Goal: Understand process/instructions: Learn about a topic

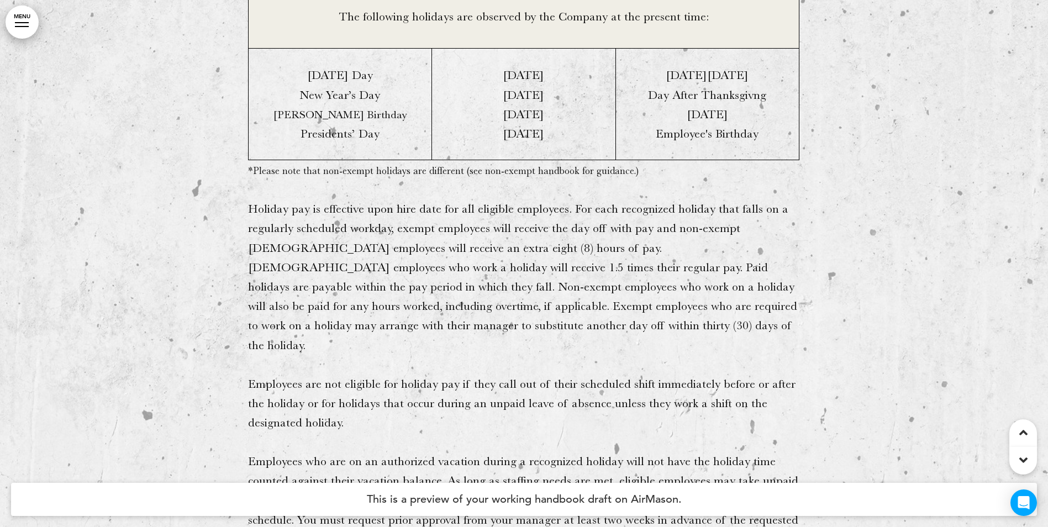
scroll to position [0, 2062]
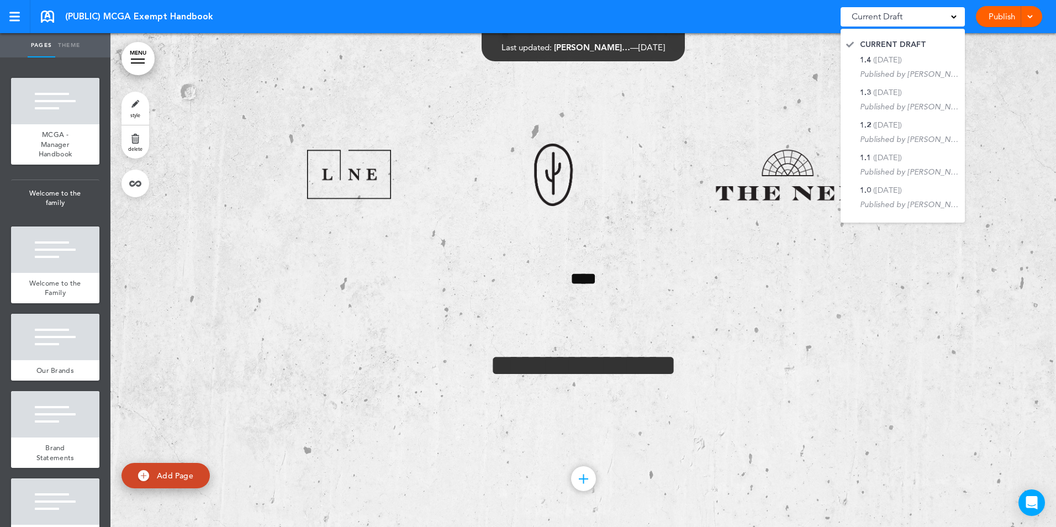
scroll to position [0, 921]
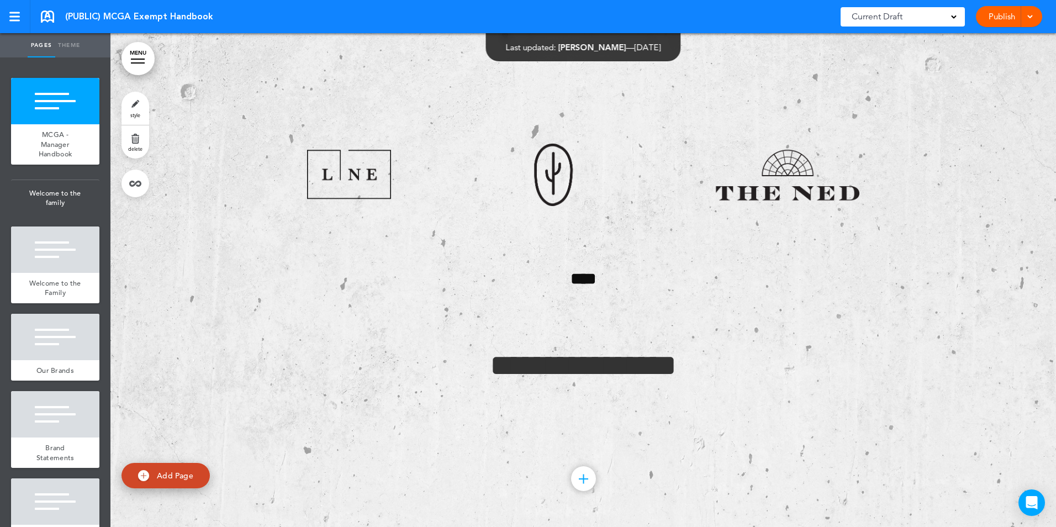
click at [200, 251] on div at bounding box center [583, 280] width 946 height 494
click at [166, 231] on div at bounding box center [583, 280] width 946 height 494
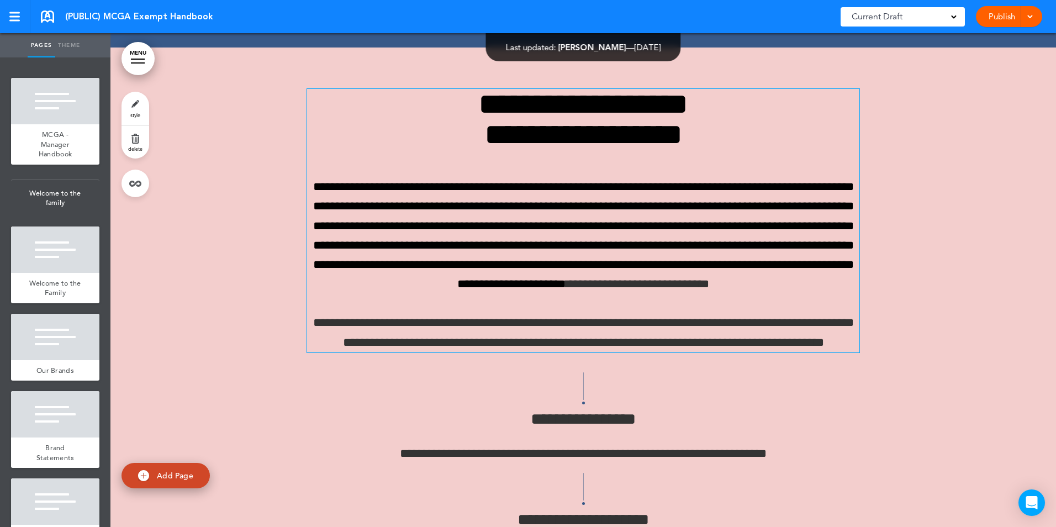
click at [516, 275] on span "**********" at bounding box center [583, 235] width 541 height 109
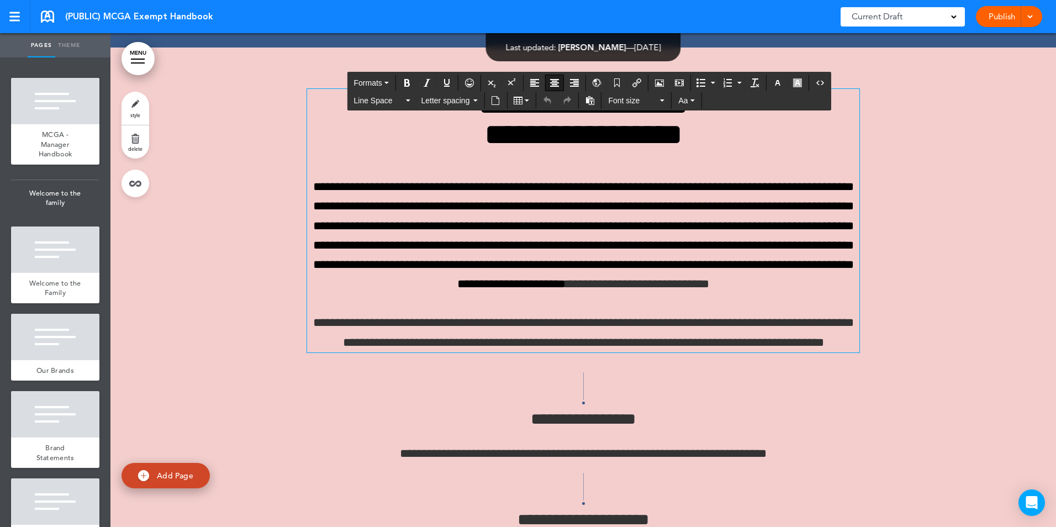
click at [573, 278] on span "**********" at bounding box center [583, 235] width 541 height 109
click at [726, 234] on div "**********" at bounding box center [583, 220] width 552 height 263
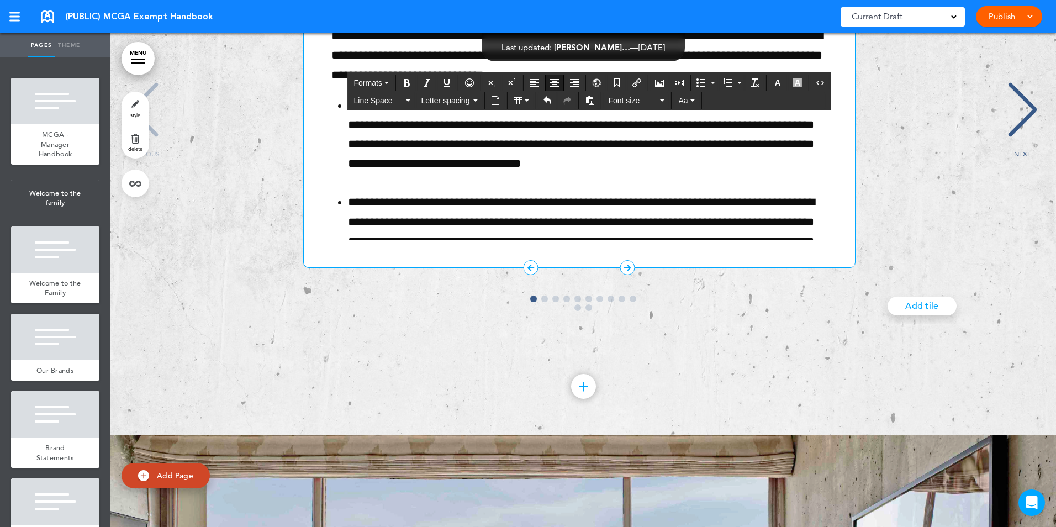
scroll to position [21640, 0]
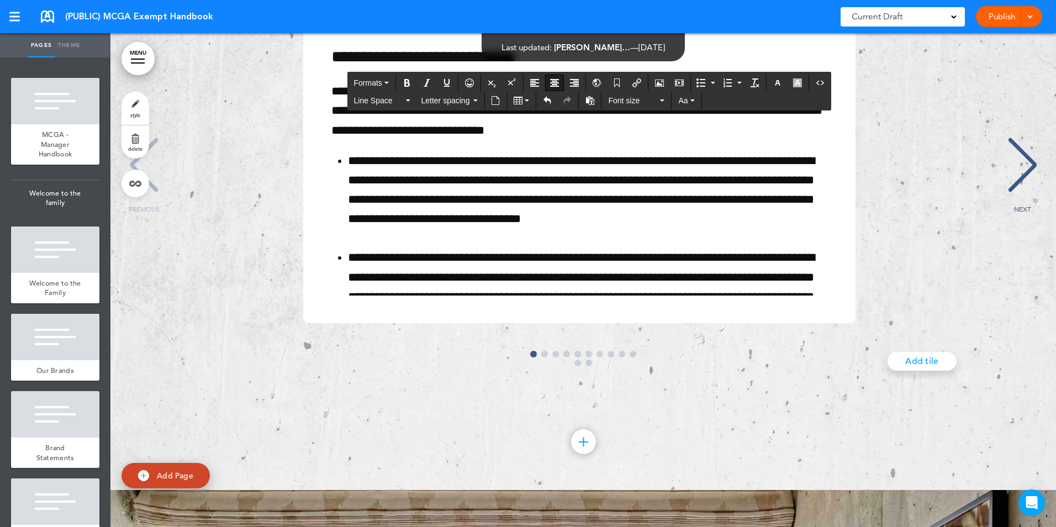
click at [1023, 203] on div "NEXT" at bounding box center [1023, 174] width 34 height 55
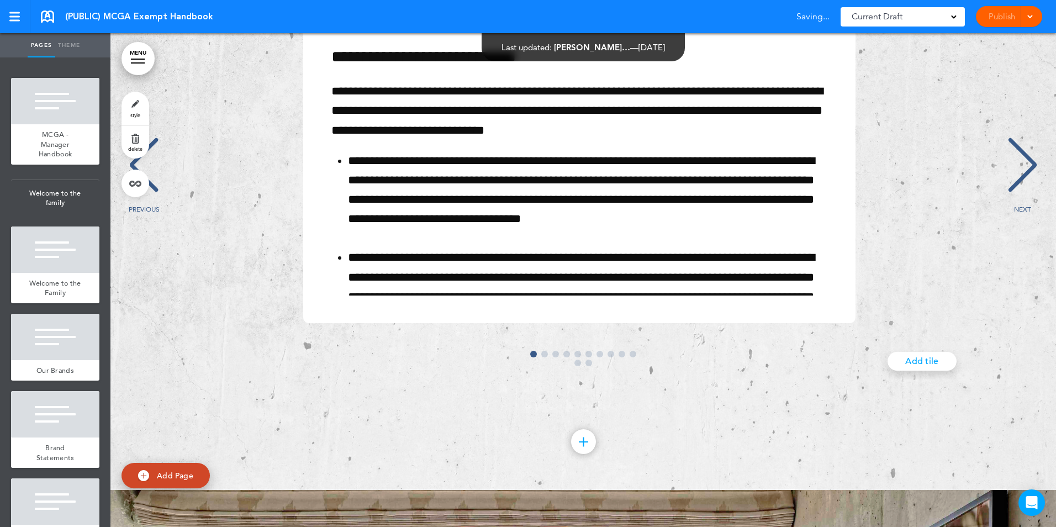
click at [1023, 203] on div "NEXT" at bounding box center [1023, 174] width 34 height 55
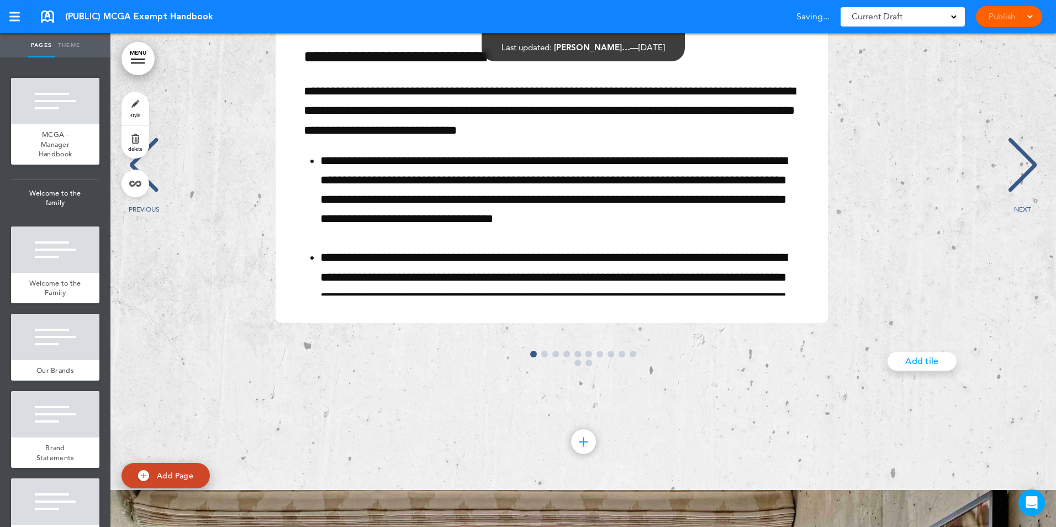
click at [1023, 203] on div "NEXT" at bounding box center [1023, 174] width 34 height 55
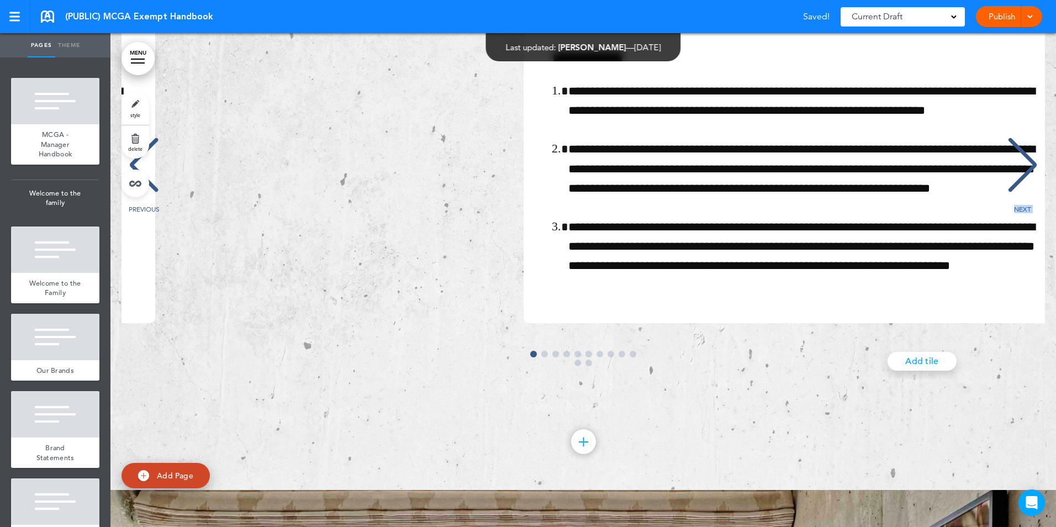
click at [1023, 203] on div "NEXT" at bounding box center [1023, 174] width 34 height 55
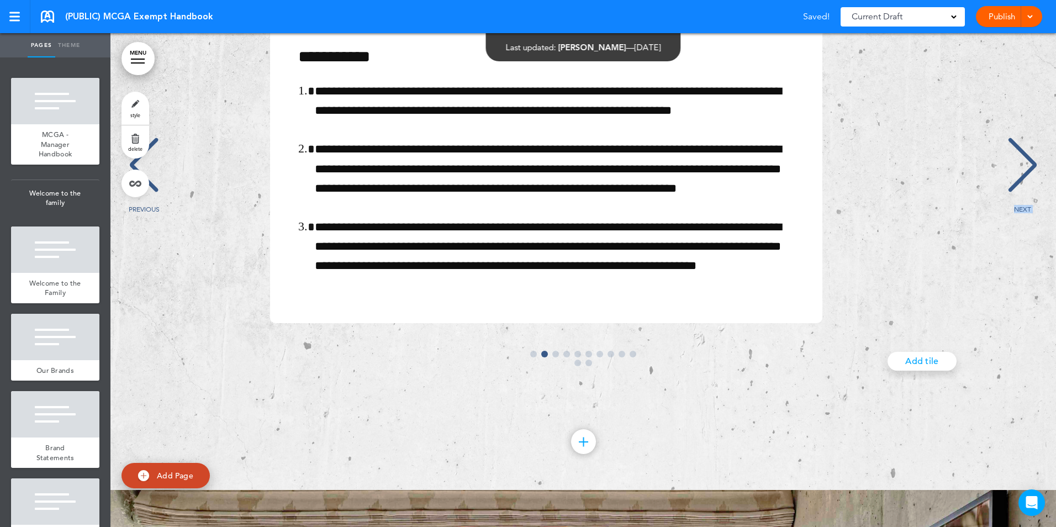
click at [1023, 203] on div "NEXT" at bounding box center [1023, 174] width 34 height 55
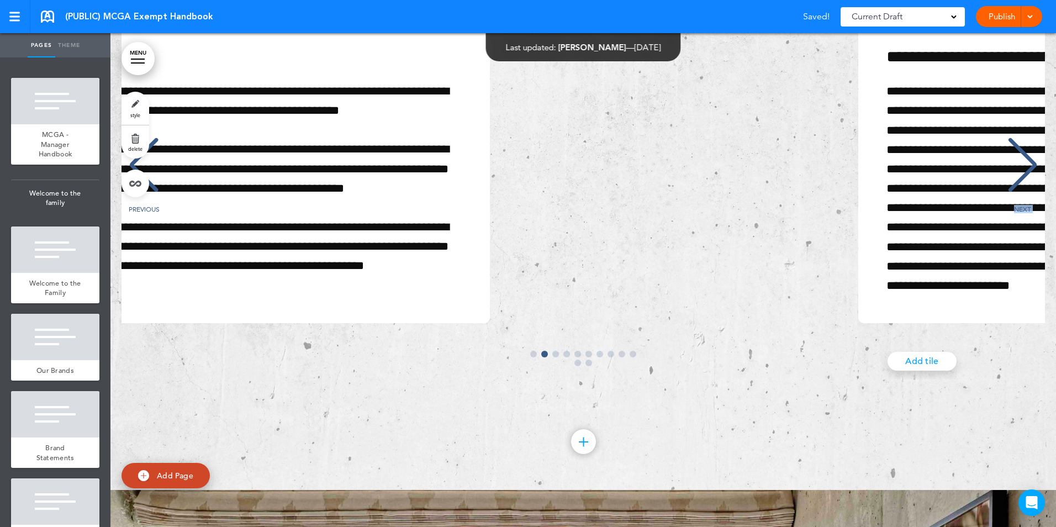
click at [1023, 203] on div "NEXT" at bounding box center [1023, 174] width 34 height 55
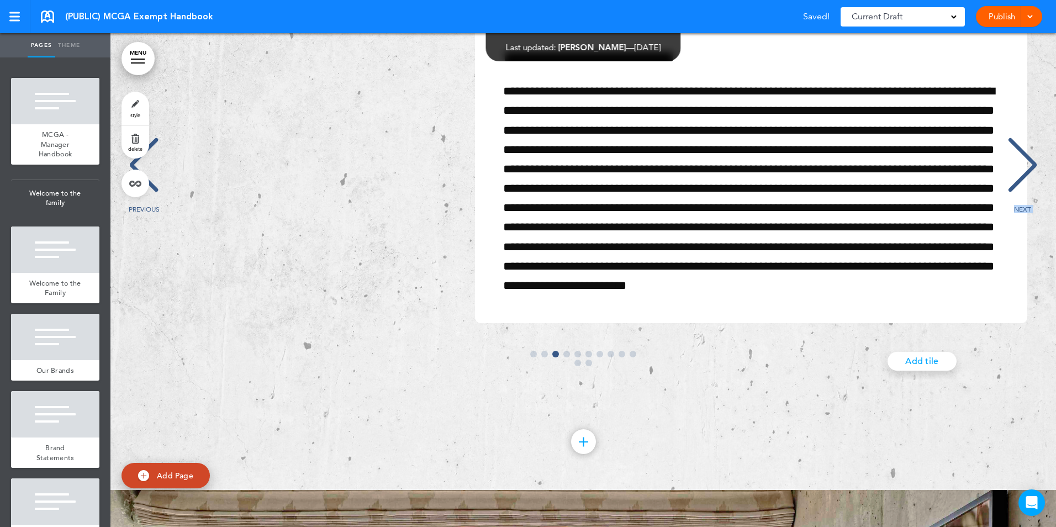
click at [1023, 203] on div "NEXT" at bounding box center [1023, 174] width 34 height 55
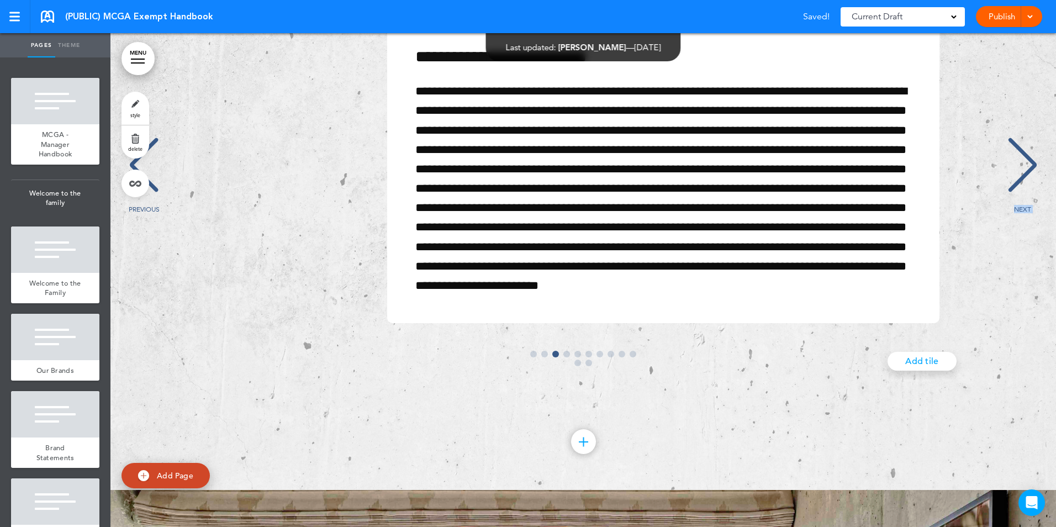
click at [1023, 203] on div "NEXT" at bounding box center [1023, 174] width 34 height 55
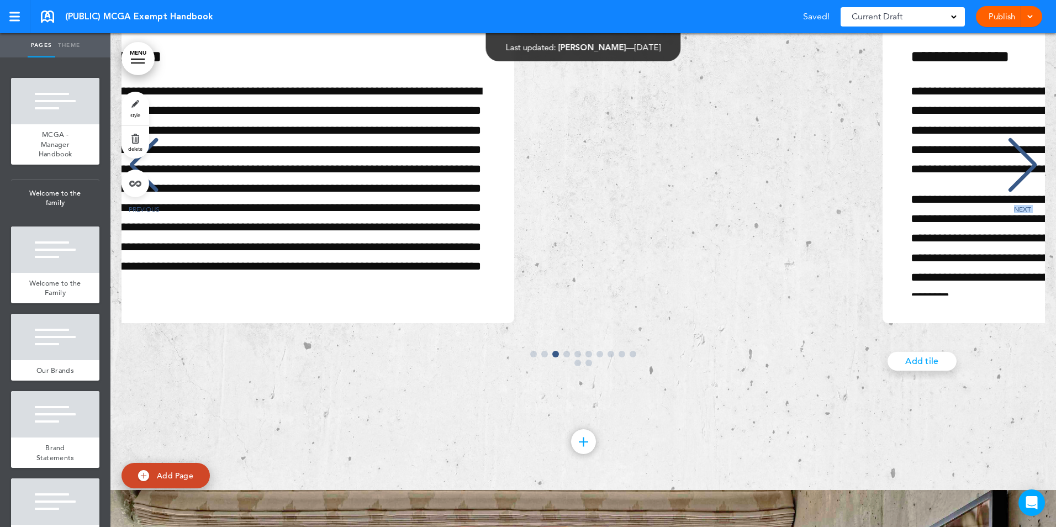
click at [1023, 203] on div "NEXT" at bounding box center [1023, 174] width 34 height 55
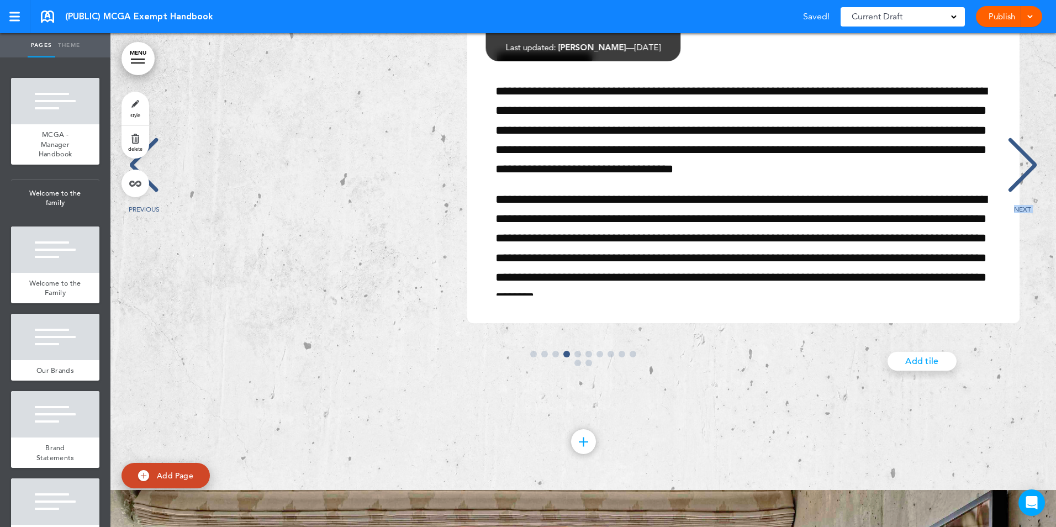
click at [1023, 203] on div "NEXT" at bounding box center [1023, 174] width 34 height 55
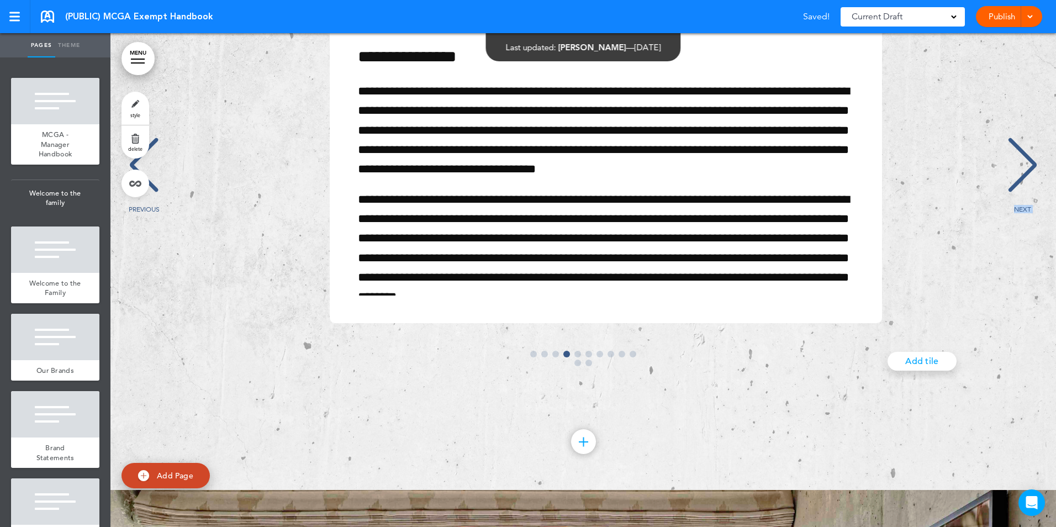
click at [1023, 203] on div "NEXT" at bounding box center [1023, 174] width 34 height 55
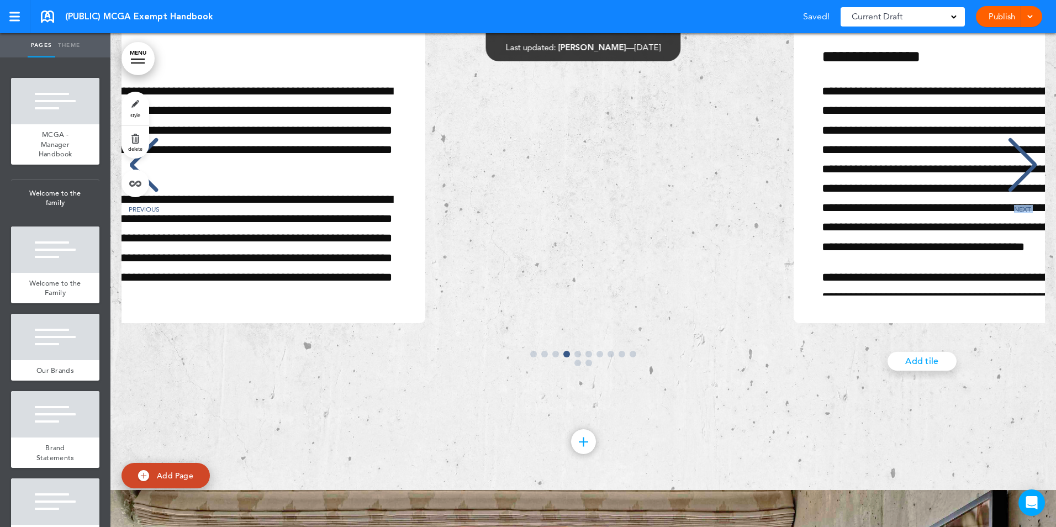
click at [1023, 203] on div "NEXT" at bounding box center [1023, 174] width 34 height 55
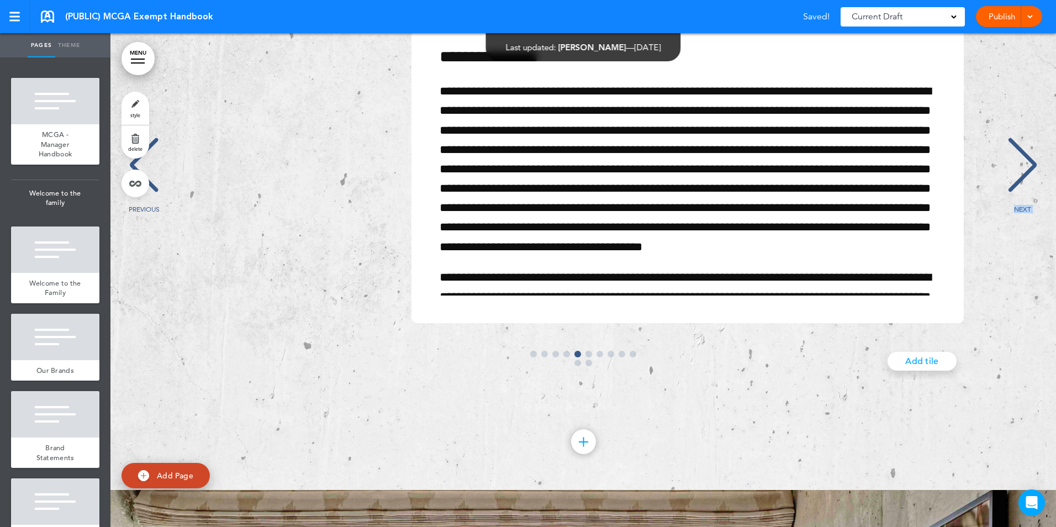
click at [1023, 203] on div "NEXT" at bounding box center [1023, 174] width 34 height 55
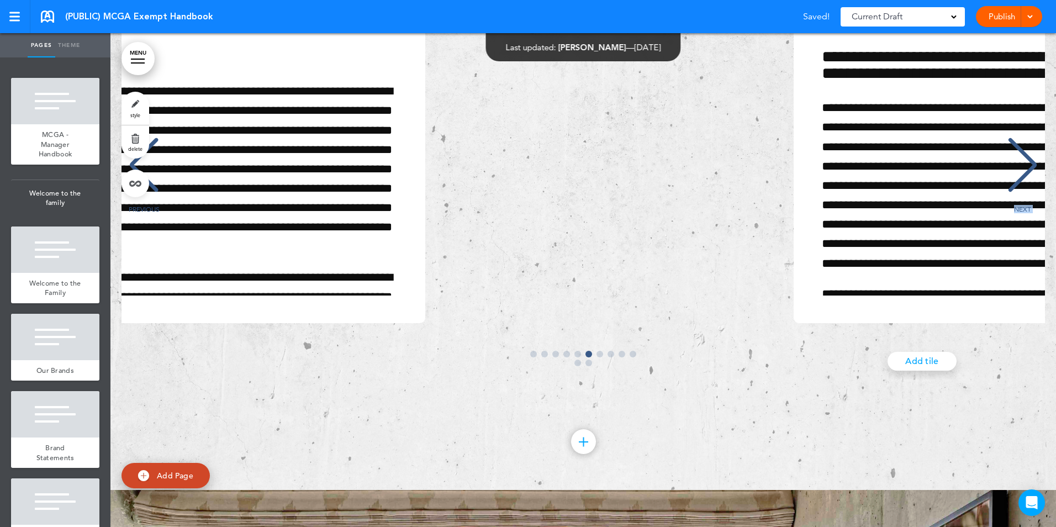
click at [1023, 203] on div "NEXT" at bounding box center [1023, 174] width 34 height 55
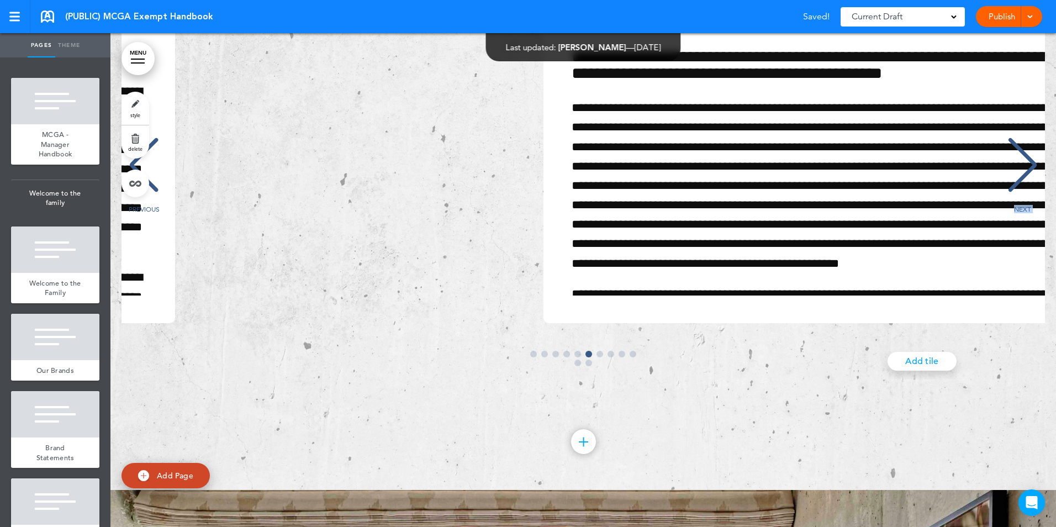
click at [1023, 203] on div "NEXT" at bounding box center [1023, 174] width 34 height 55
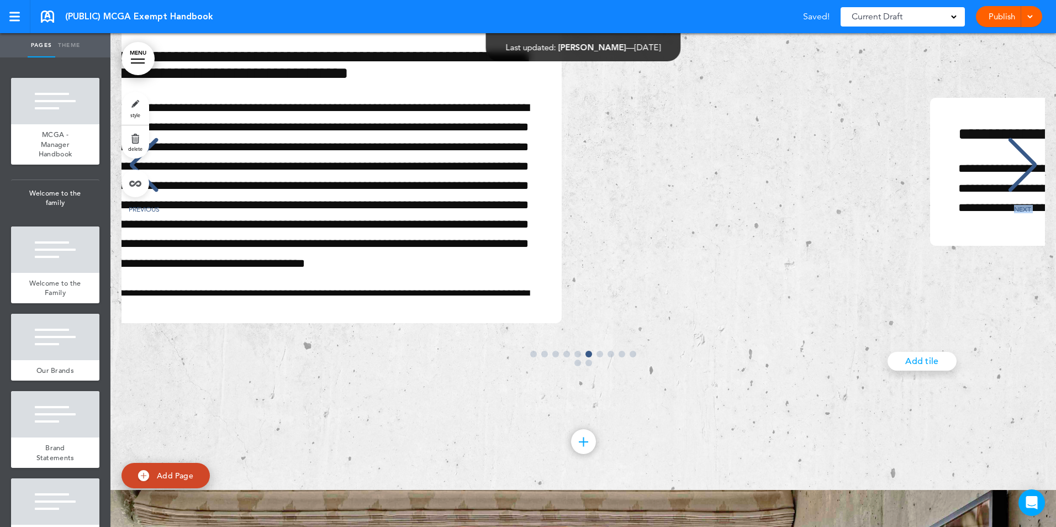
click at [1023, 203] on div "NEXT" at bounding box center [1023, 174] width 34 height 55
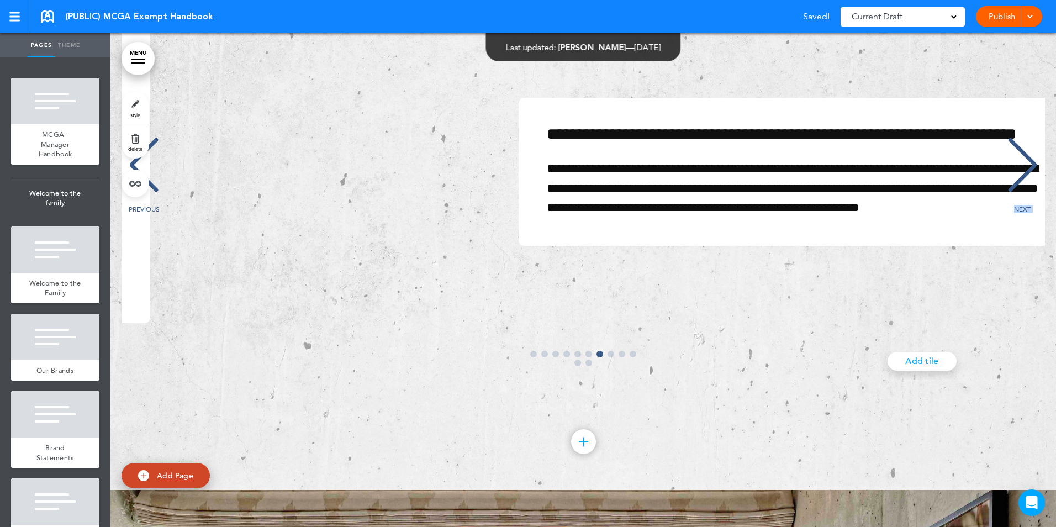
click at [1023, 203] on div "NEXT" at bounding box center [1023, 174] width 34 height 55
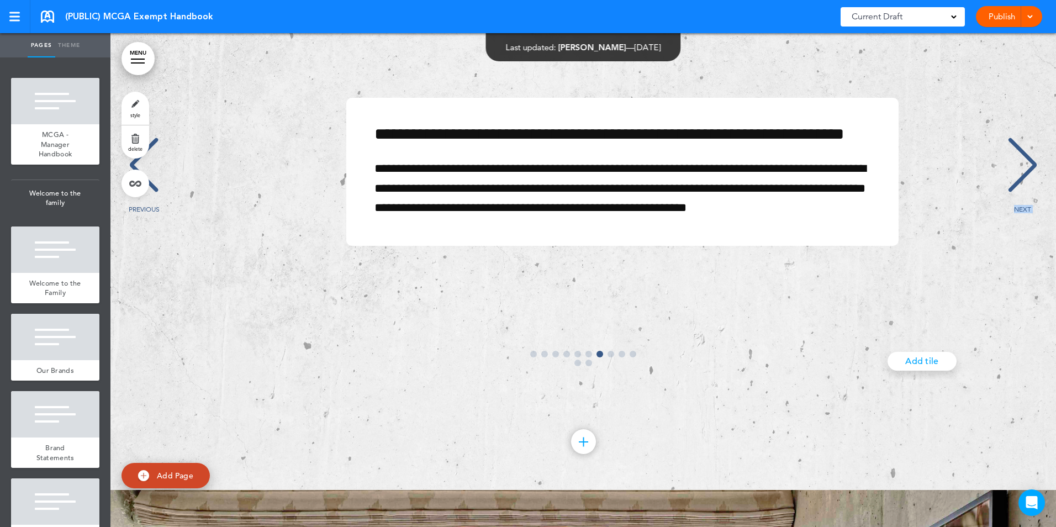
click at [1023, 203] on div "NEXT" at bounding box center [1023, 174] width 34 height 55
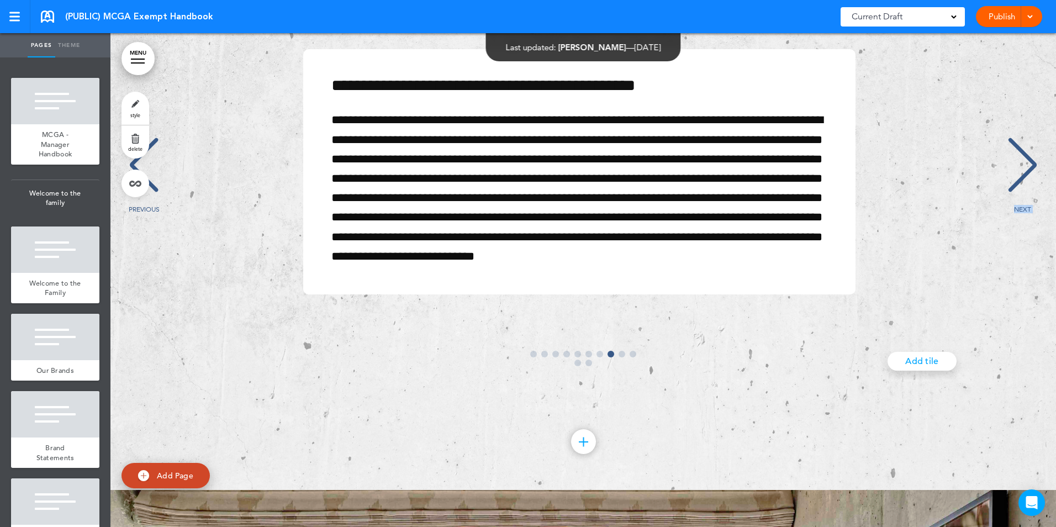
click at [1023, 203] on div "NEXT" at bounding box center [1023, 174] width 34 height 55
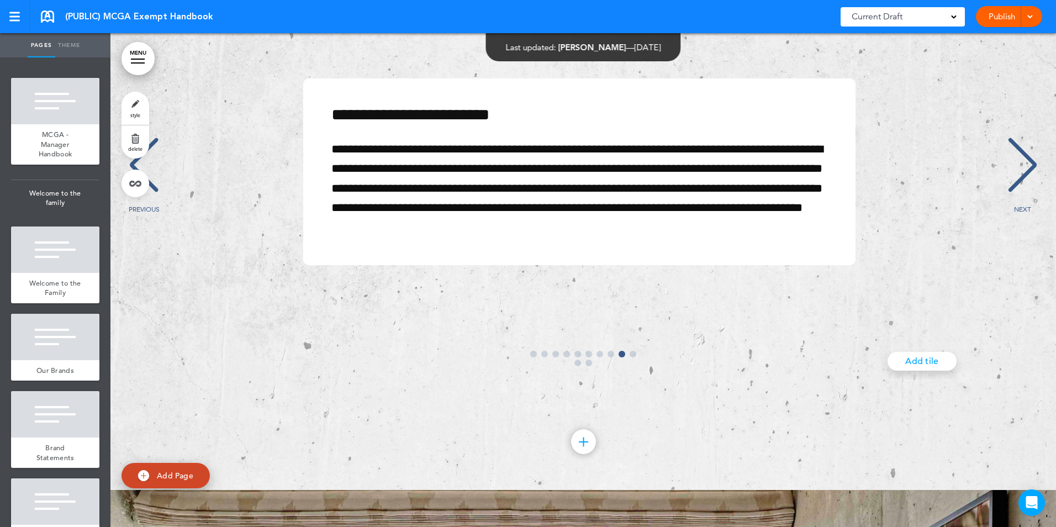
click at [1023, 203] on div "NEXT" at bounding box center [1023, 174] width 34 height 55
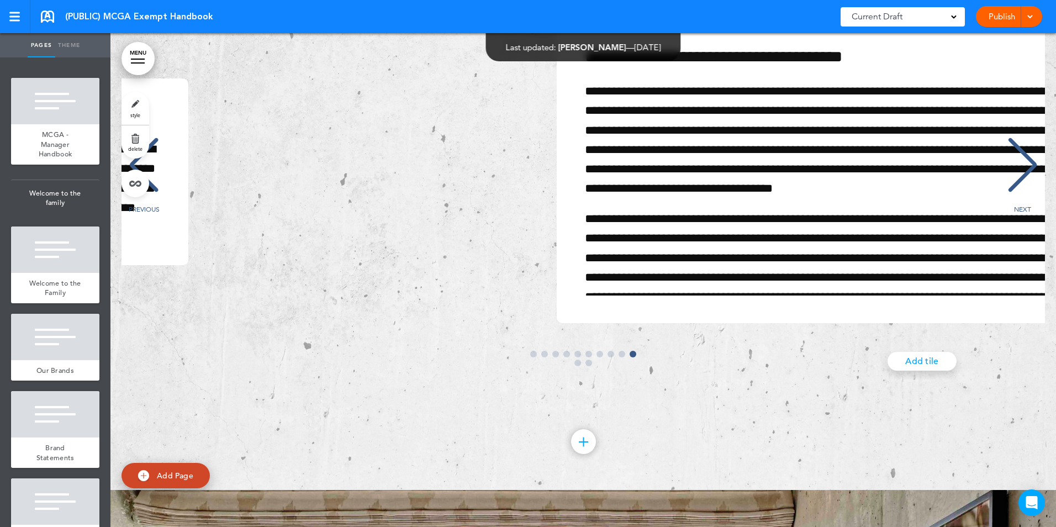
click at [1023, 203] on div "NEXT" at bounding box center [1023, 174] width 34 height 55
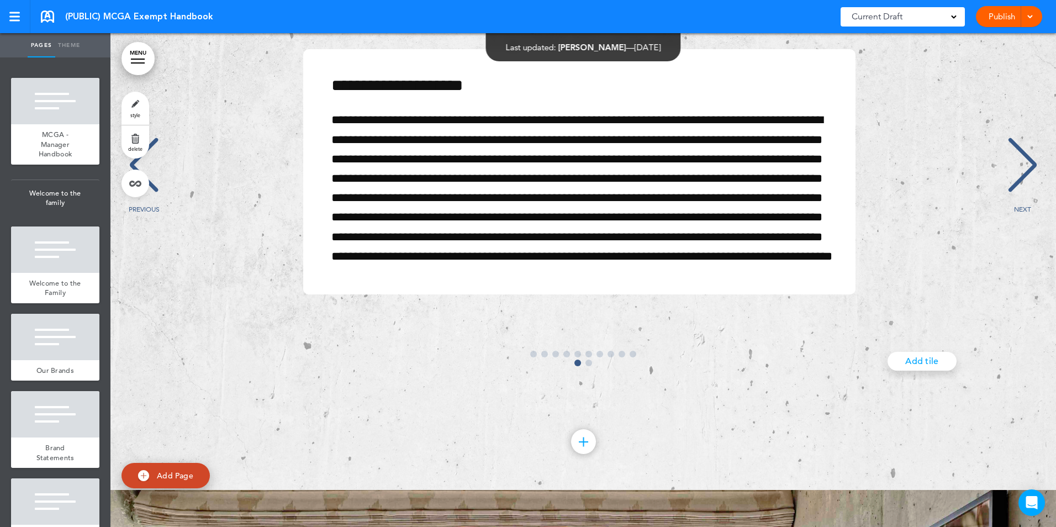
click at [1023, 203] on div "NEXT" at bounding box center [1023, 174] width 34 height 55
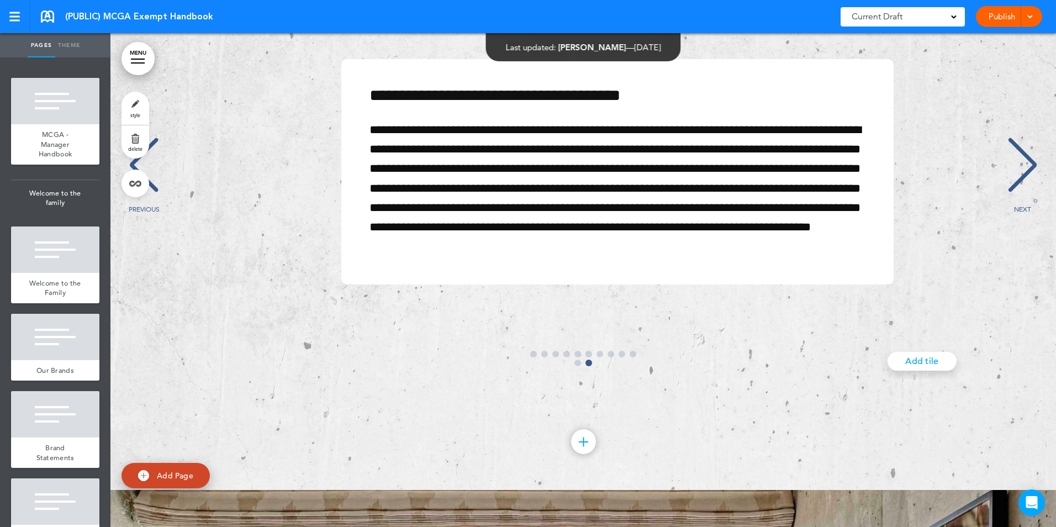
click at [1023, 203] on div "NEXT" at bounding box center [1023, 174] width 34 height 55
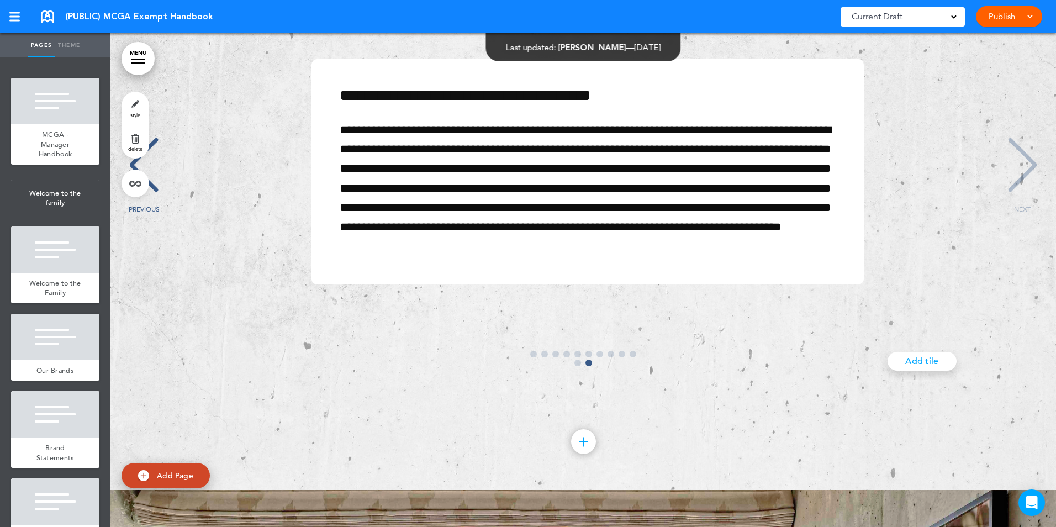
click at [1023, 219] on div "**********" at bounding box center [587, 171] width 915 height 225
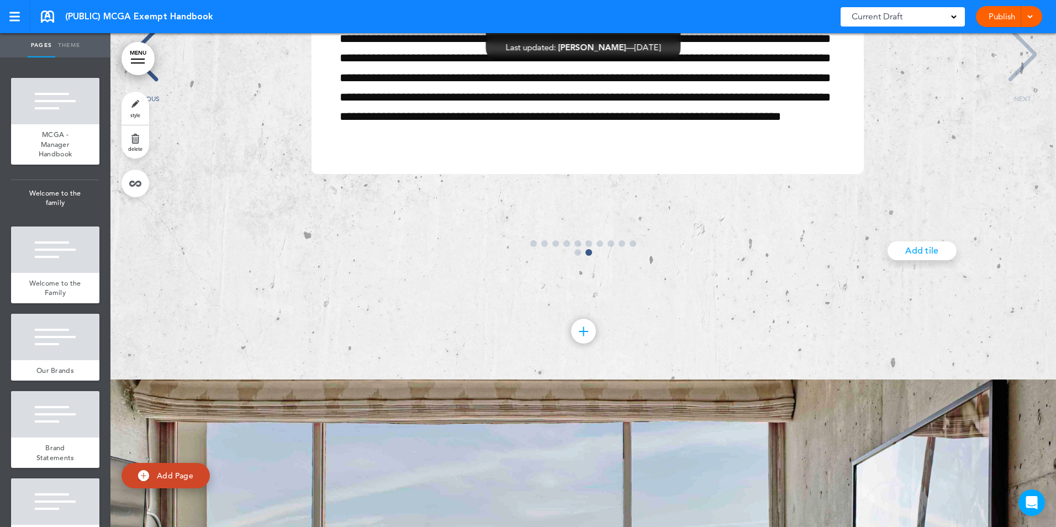
scroll to position [21695, 0]
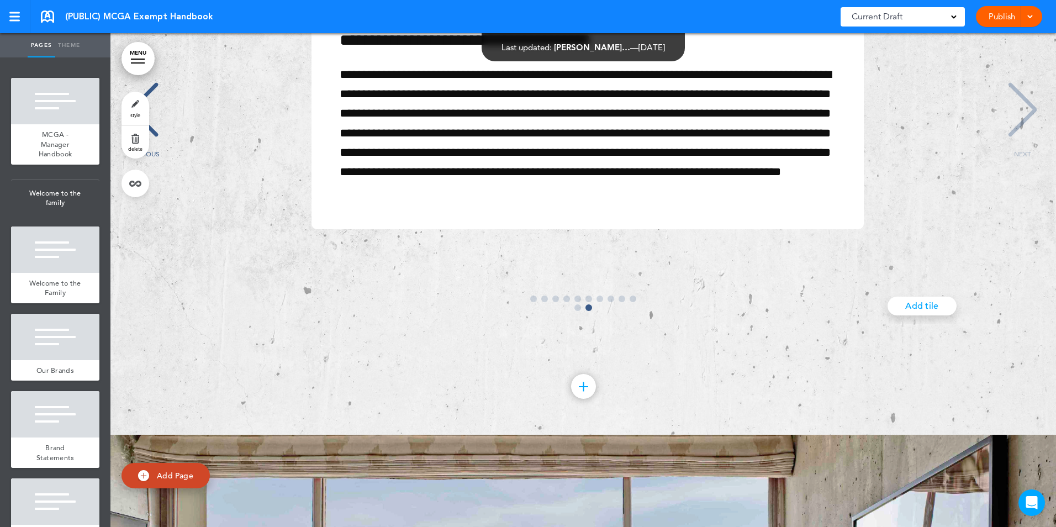
click at [898, 101] on div "**********" at bounding box center [587, 116] width 915 height 225
click at [223, 96] on div "**********" at bounding box center [587, 116] width 915 height 225
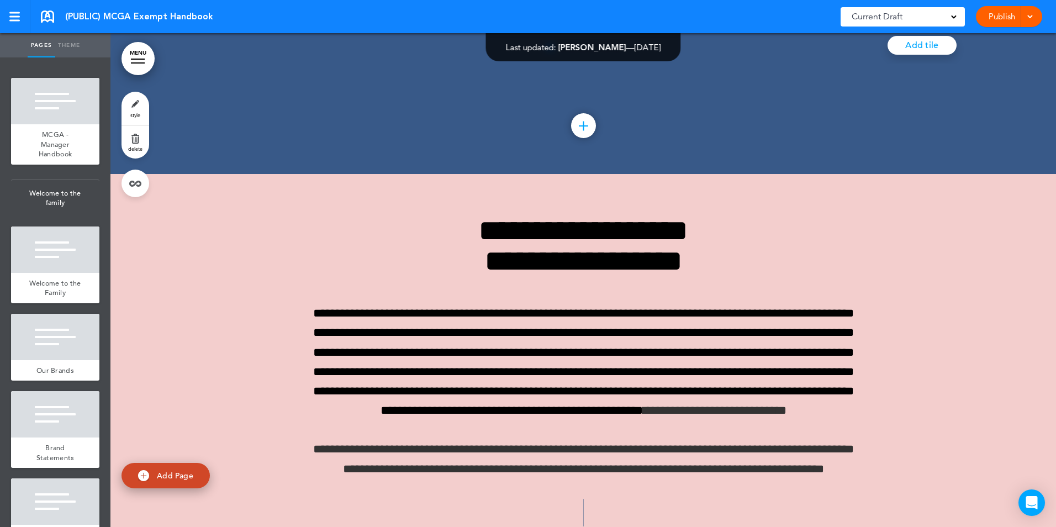
scroll to position [20346, 0]
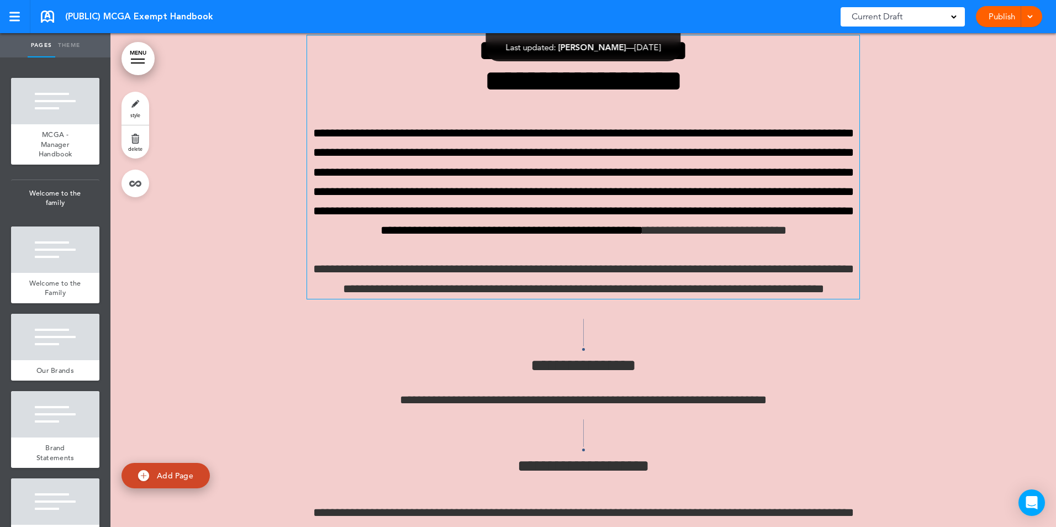
click at [621, 240] on p "**********" at bounding box center [583, 182] width 552 height 117
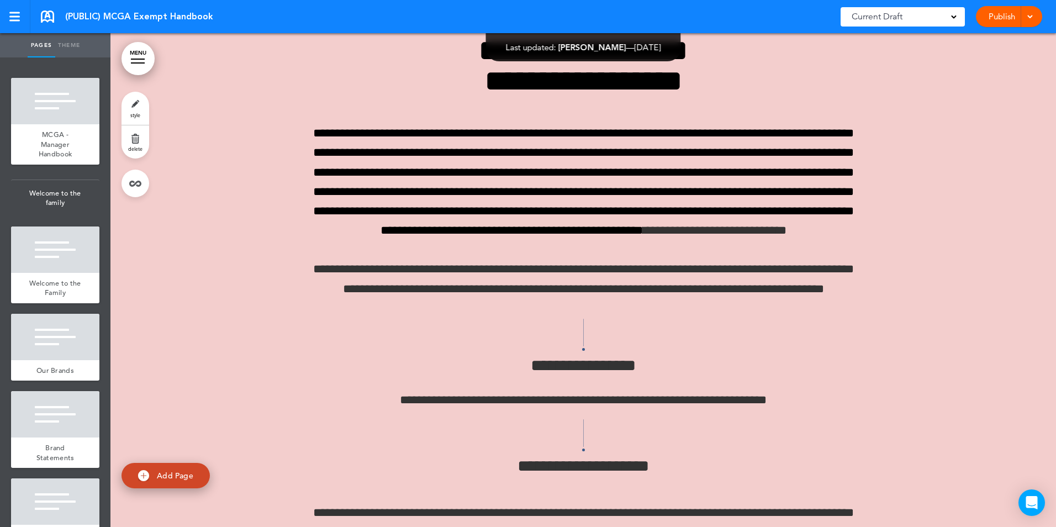
click at [134, 62] on div at bounding box center [138, 62] width 14 height 1
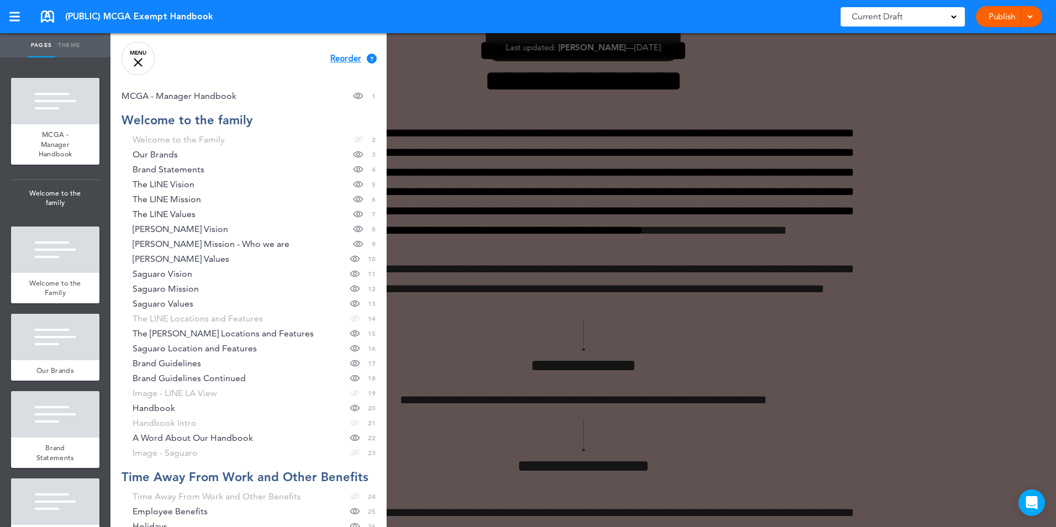
click at [457, 81] on div at bounding box center [638, 263] width 1056 height 527
